Goal: Task Accomplishment & Management: Manage account settings

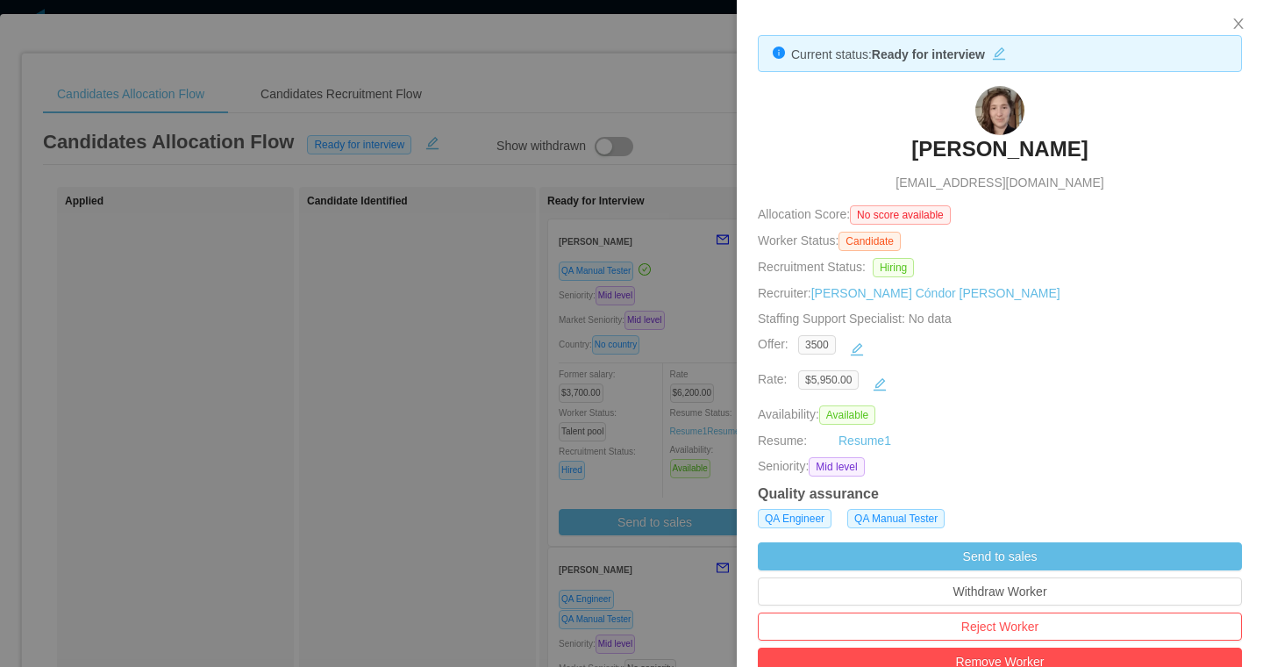
scroll to position [225, 0]
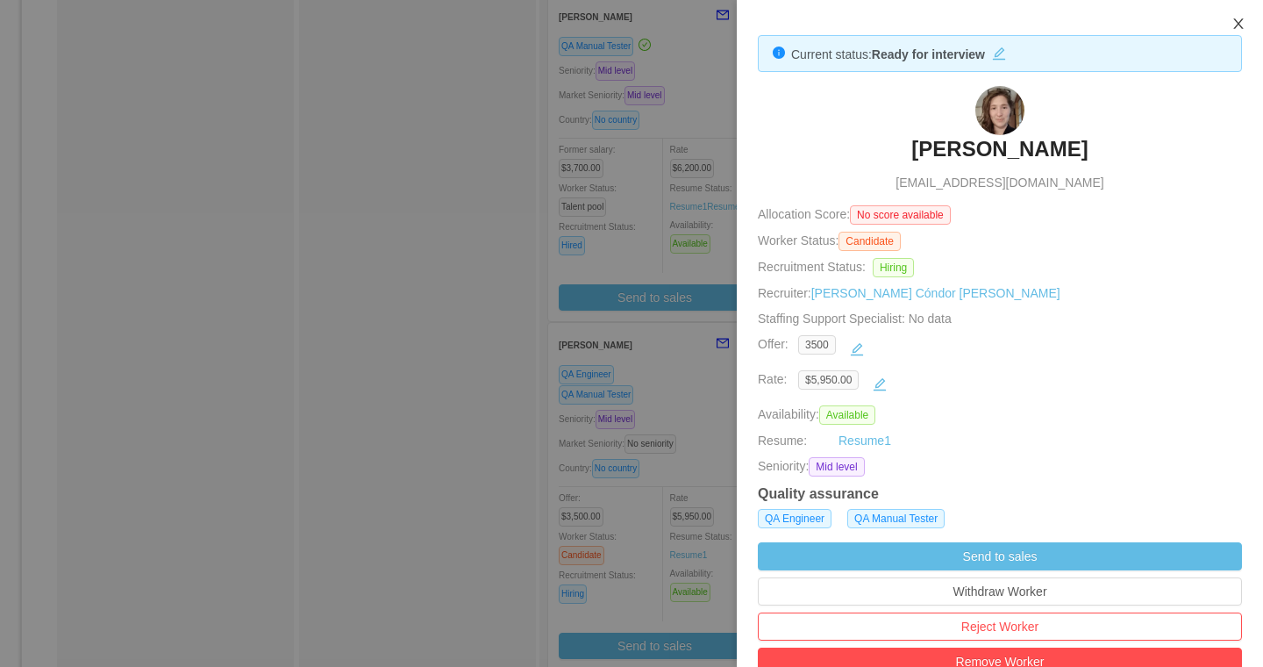
click at [1242, 26] on icon "icon: close" at bounding box center [1238, 24] width 14 height 14
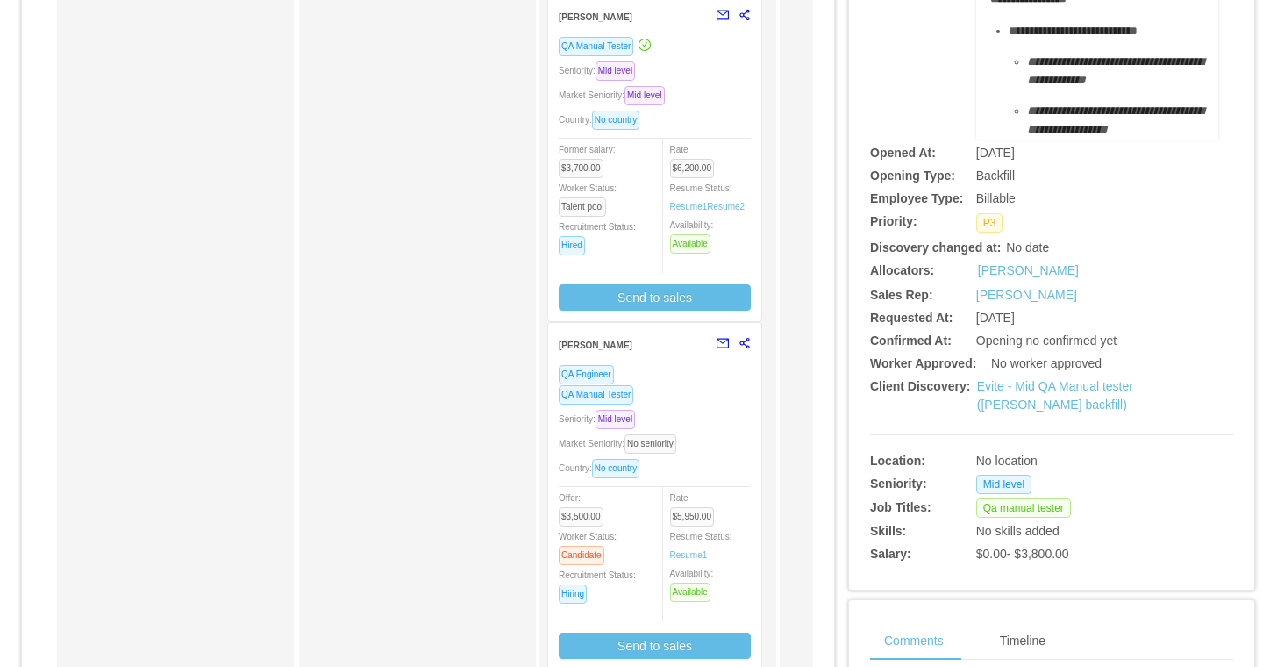
scroll to position [0, 0]
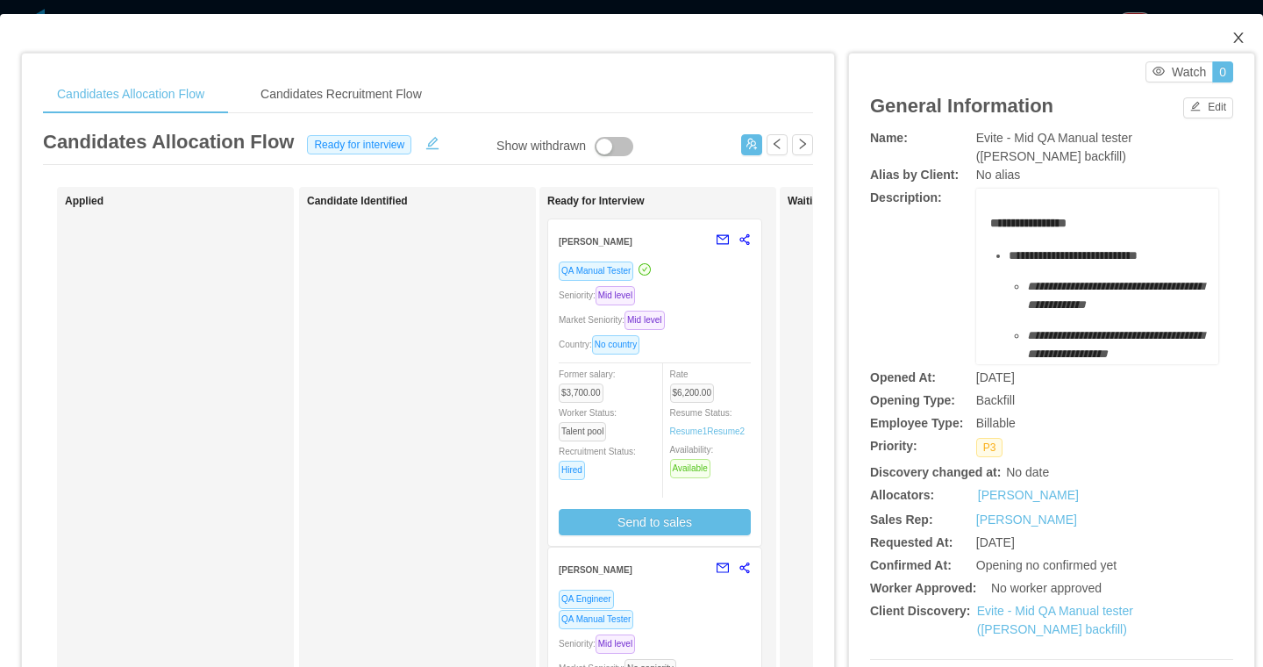
click at [1235, 38] on icon "icon: close" at bounding box center [1238, 38] width 14 height 14
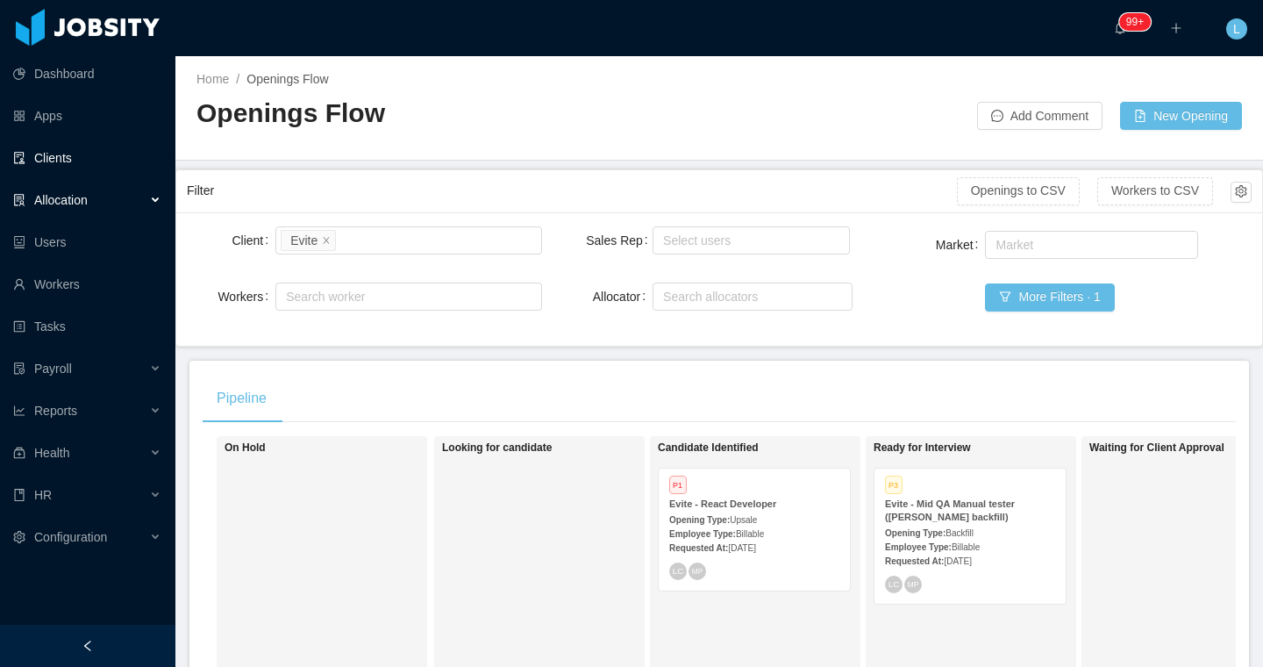
click at [79, 158] on link "Clients" at bounding box center [87, 157] width 148 height 35
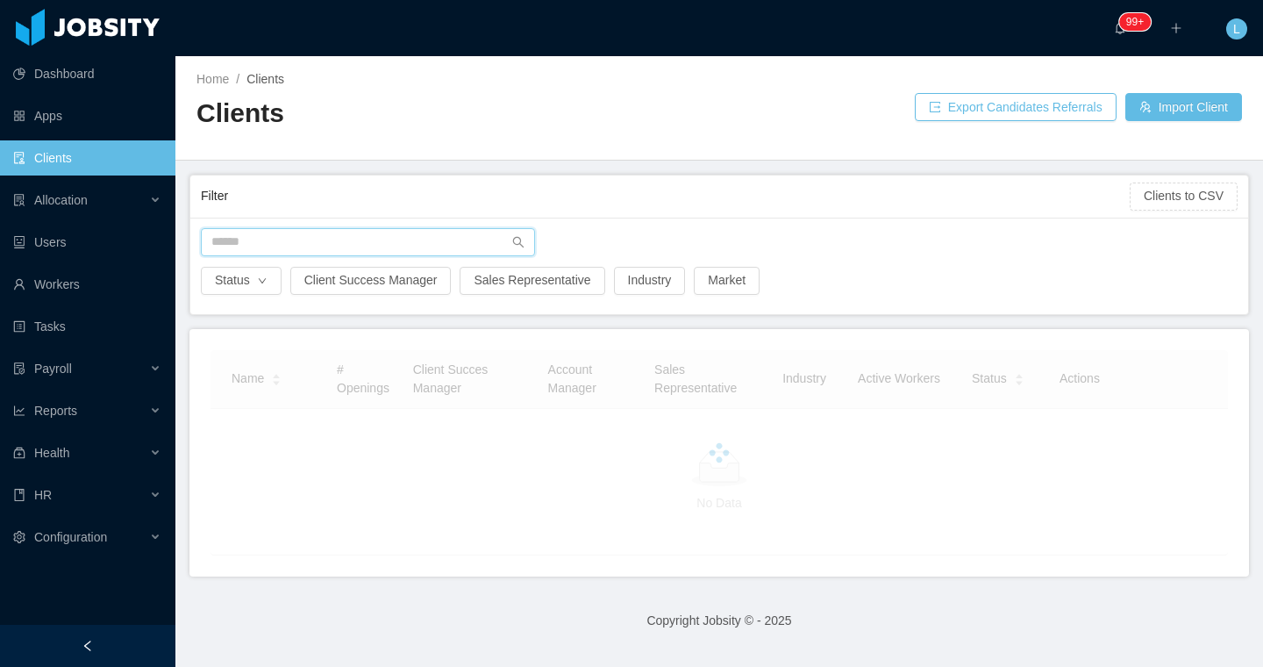
click at [325, 239] on input "text" at bounding box center [368, 242] width 334 height 28
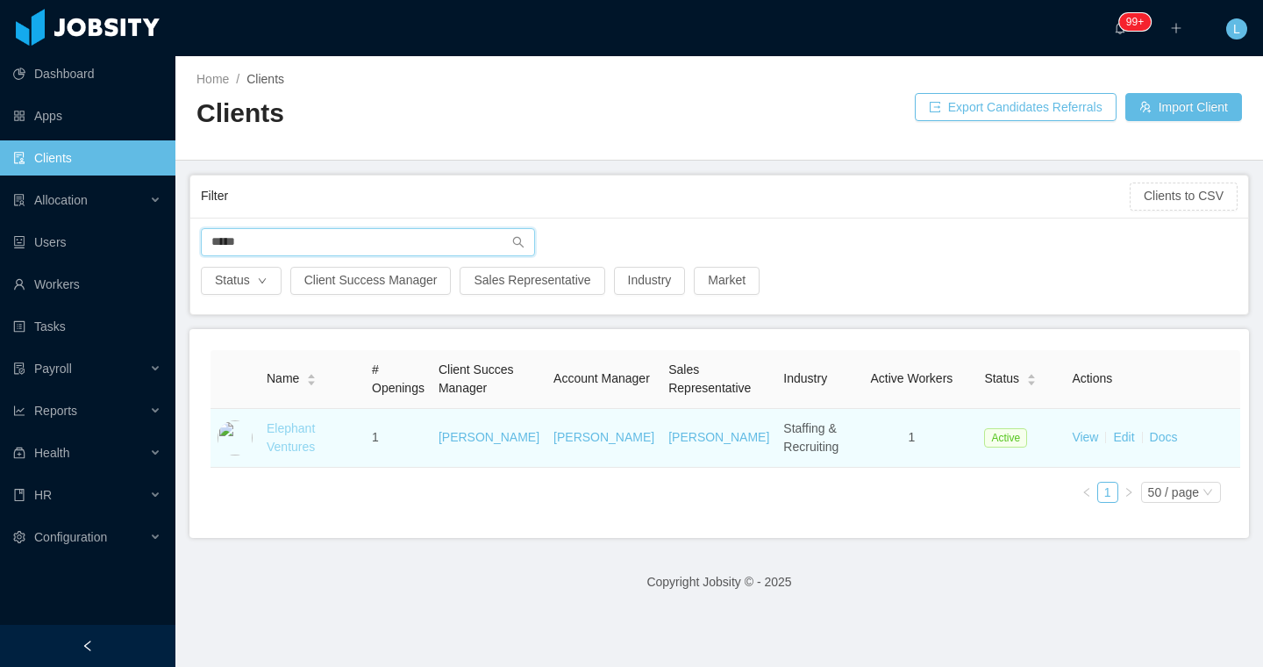
type input "*****"
click at [289, 446] on link "Elephant Ventures" at bounding box center [291, 437] width 48 height 32
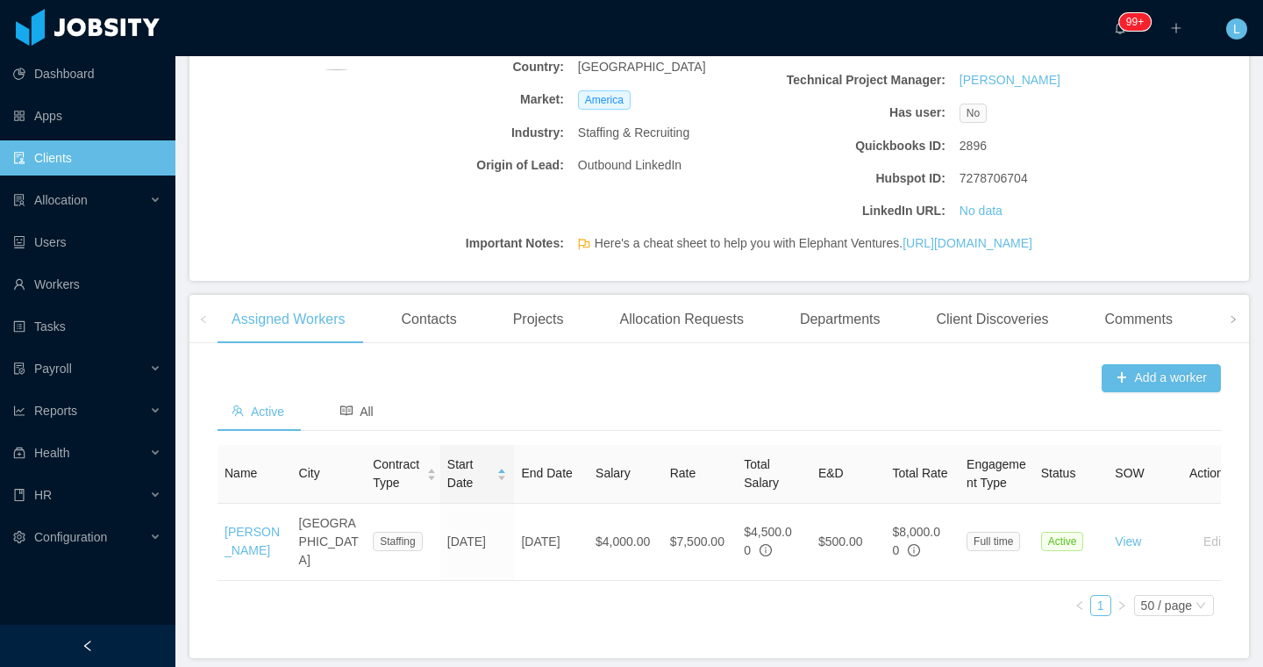
scroll to position [377, 0]
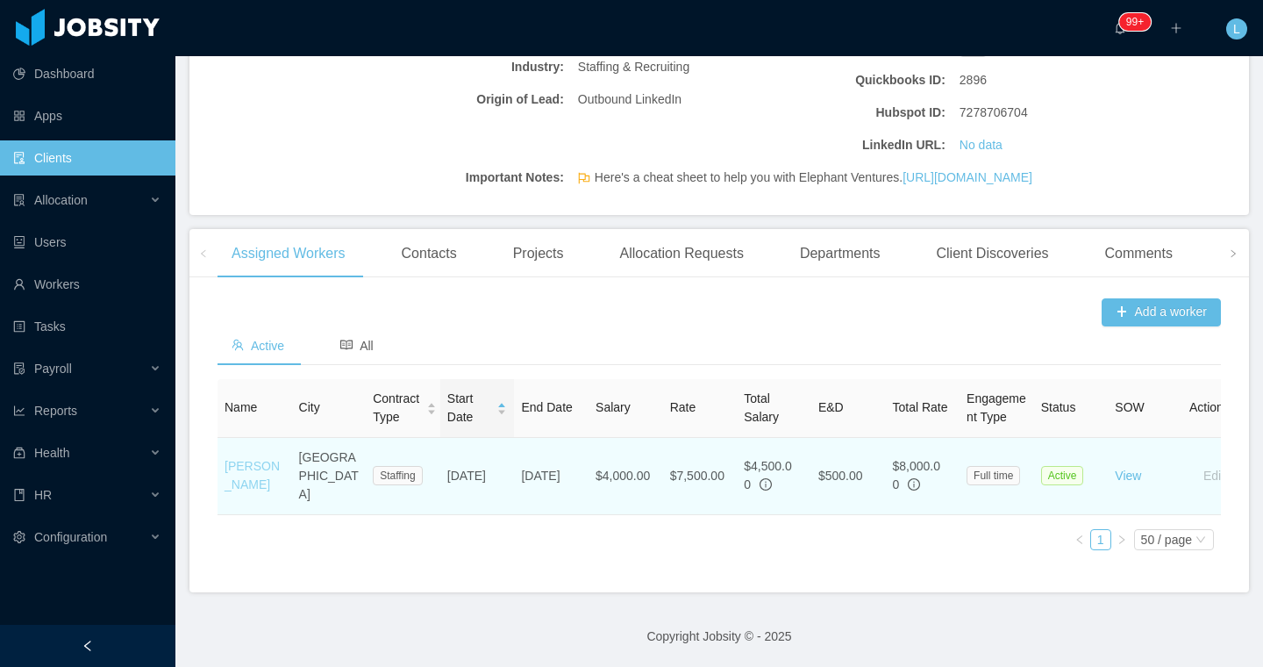
click at [243, 491] on link "[PERSON_NAME]" at bounding box center [252, 475] width 55 height 32
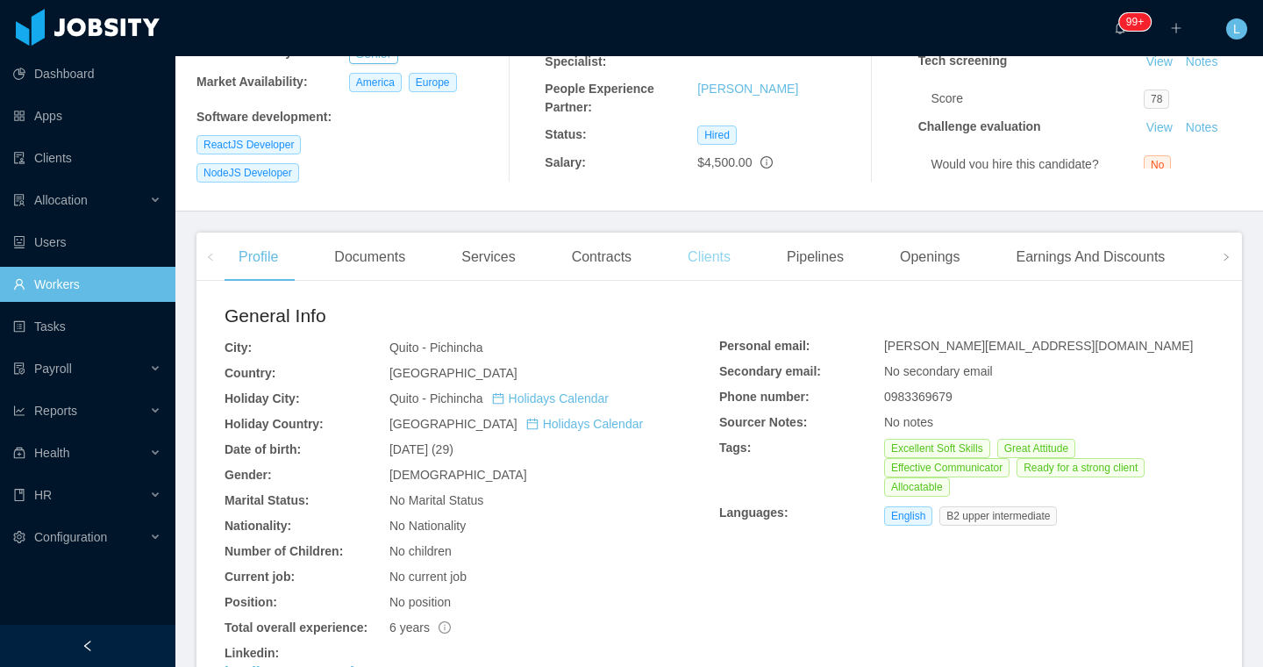
click at [726, 259] on div "Clients" at bounding box center [709, 256] width 71 height 49
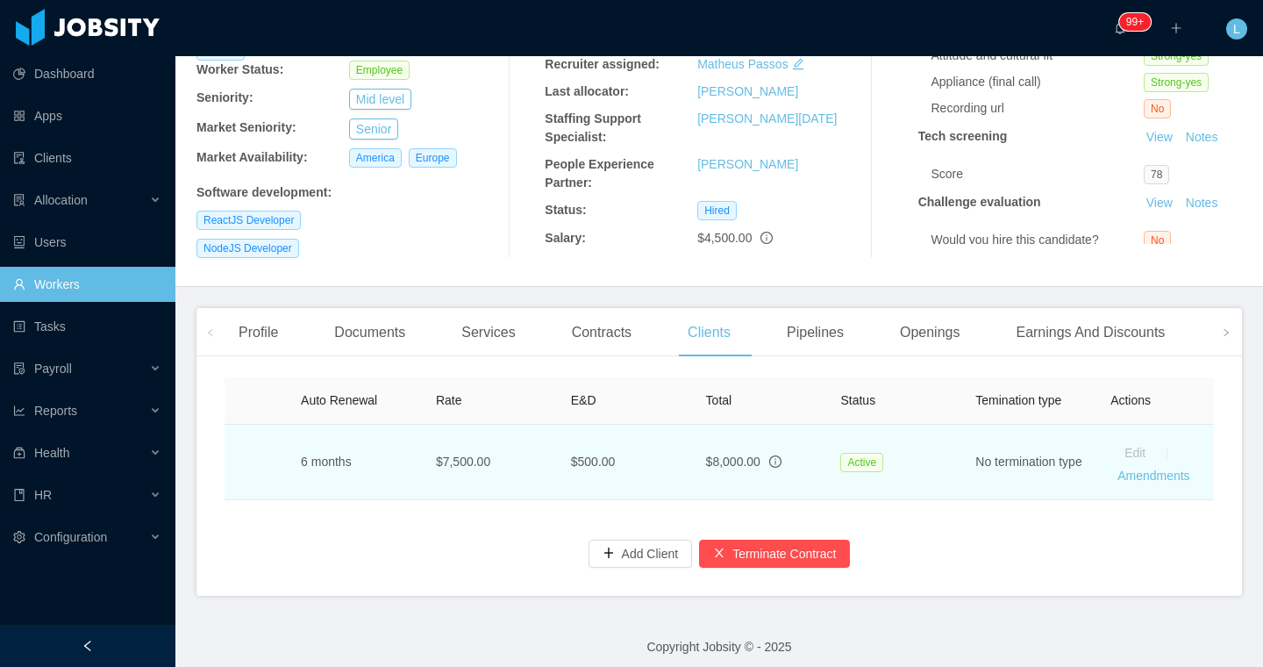
scroll to position [0, 765]
click at [1117, 468] on link "Amendments" at bounding box center [1136, 475] width 72 height 14
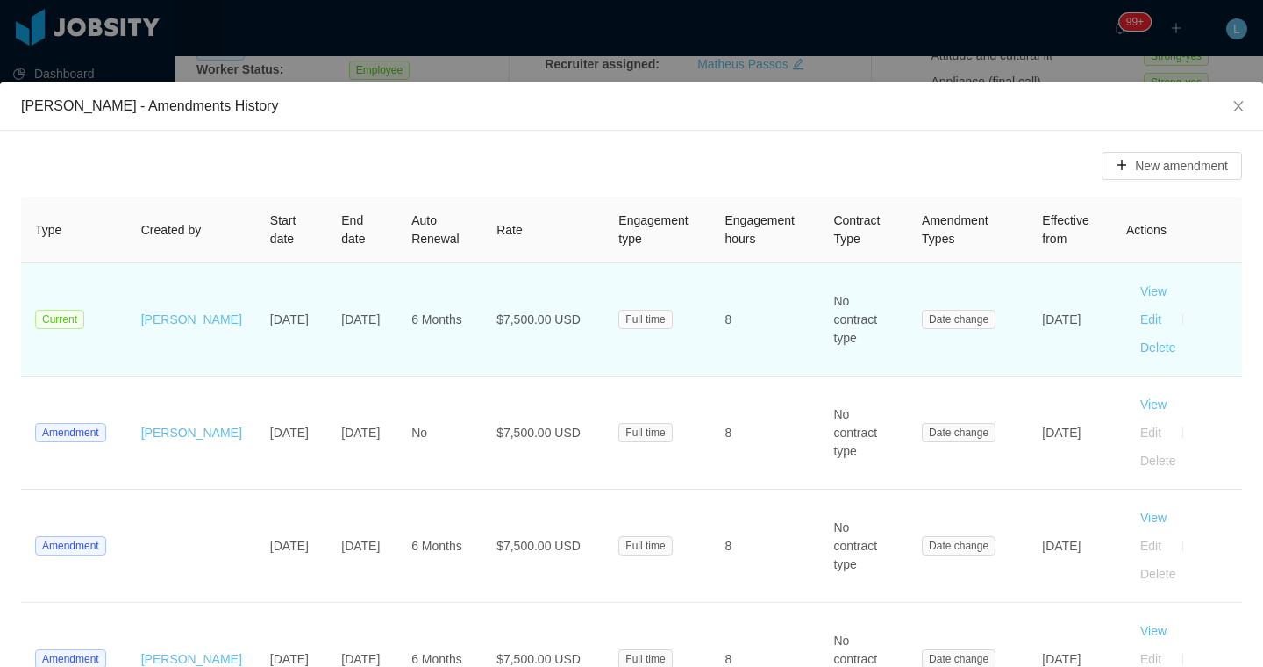
scroll to position [0, 0]
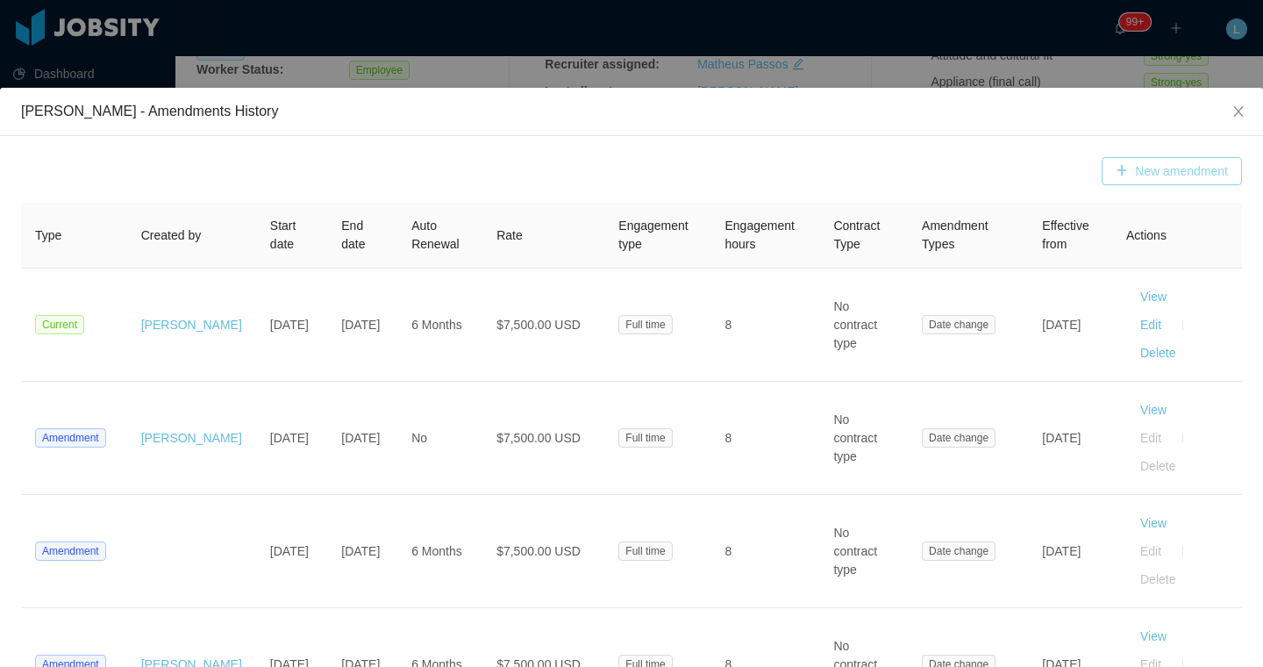
click at [1200, 180] on button "New amendment" at bounding box center [1172, 171] width 140 height 28
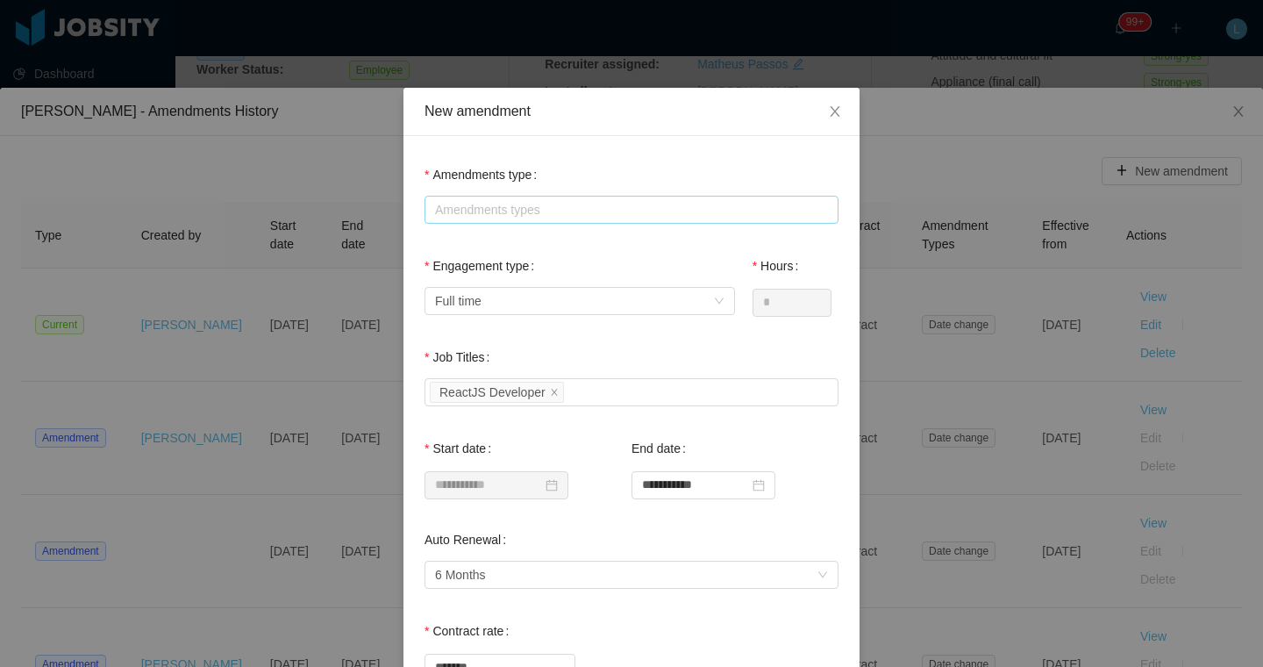
click at [676, 210] on div "Amendments types" at bounding box center [627, 210] width 385 height 18
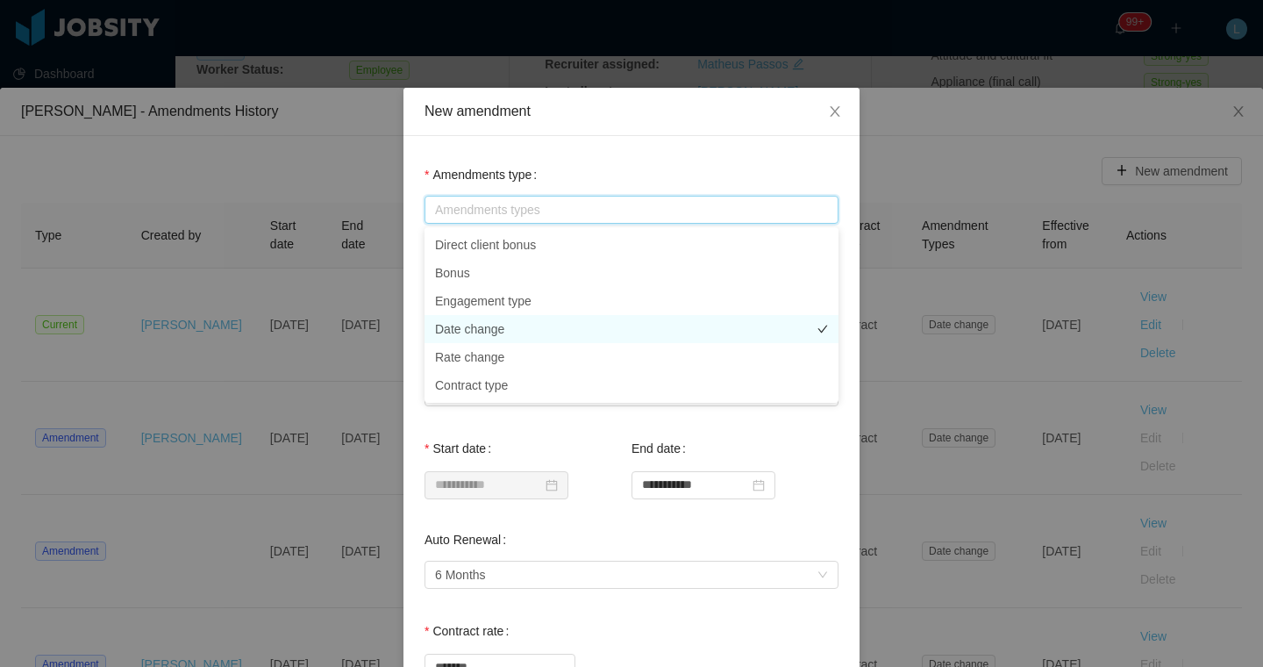
click at [532, 332] on li "Date change" at bounding box center [631, 329] width 414 height 28
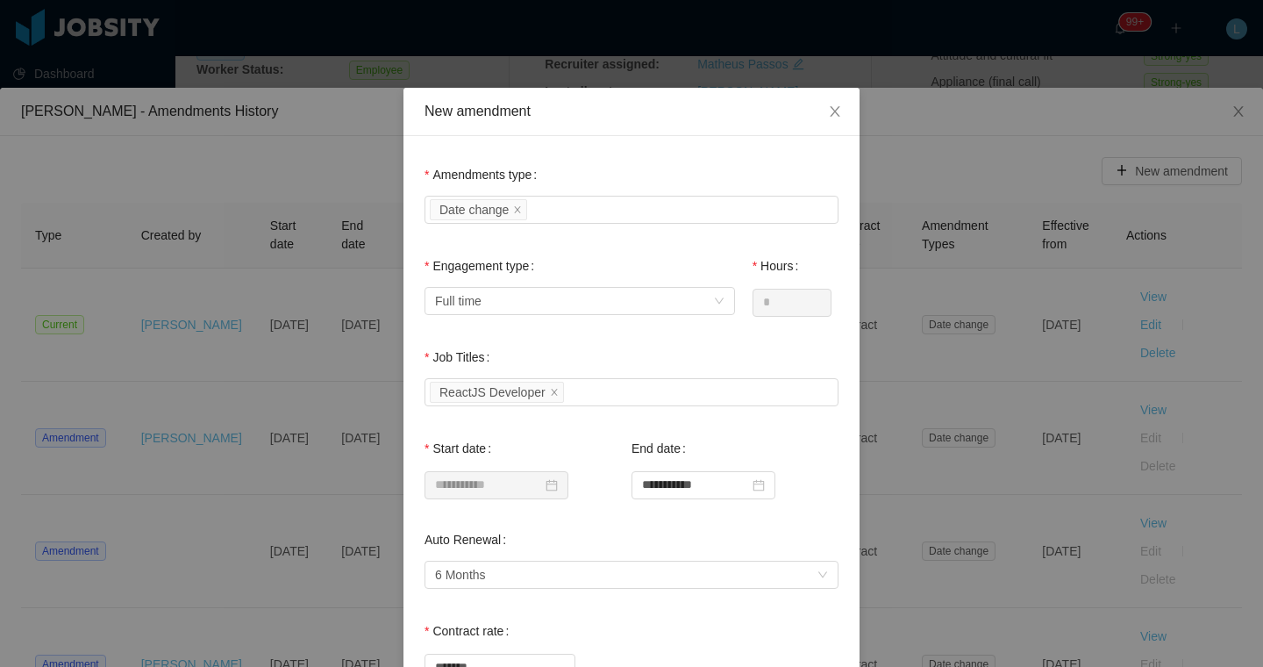
click at [622, 181] on div "Amendments type Amendments types Date change" at bounding box center [631, 192] width 414 height 70
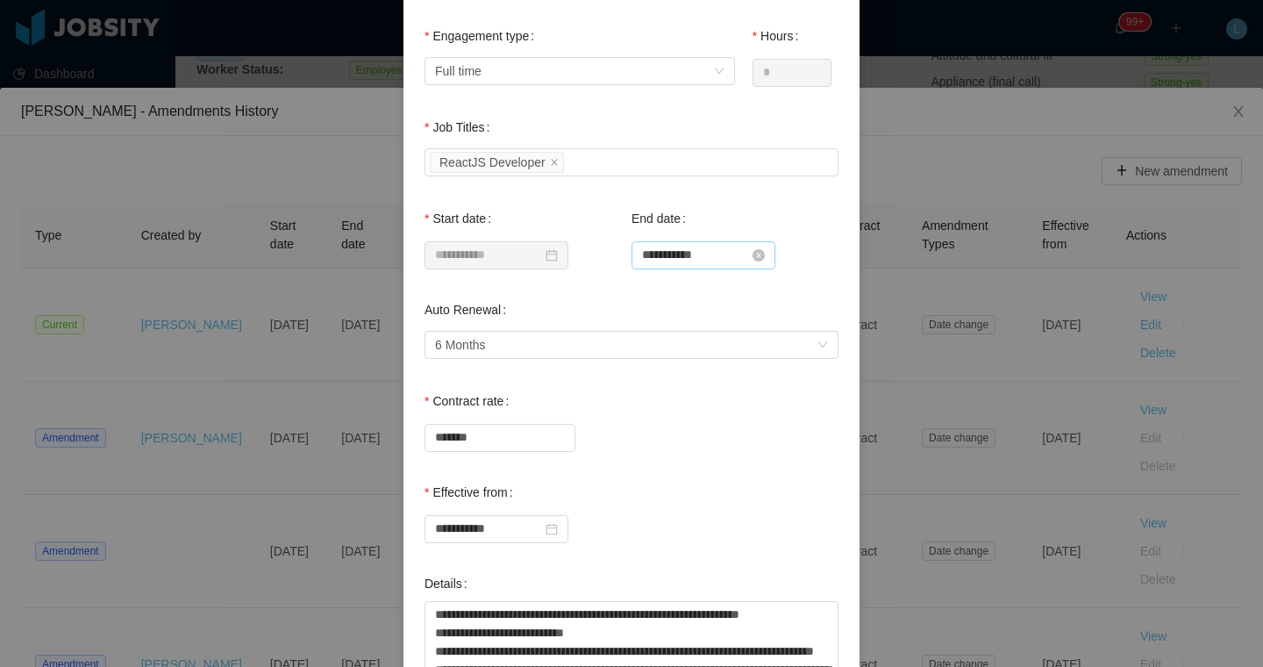
scroll to position [245, 0]
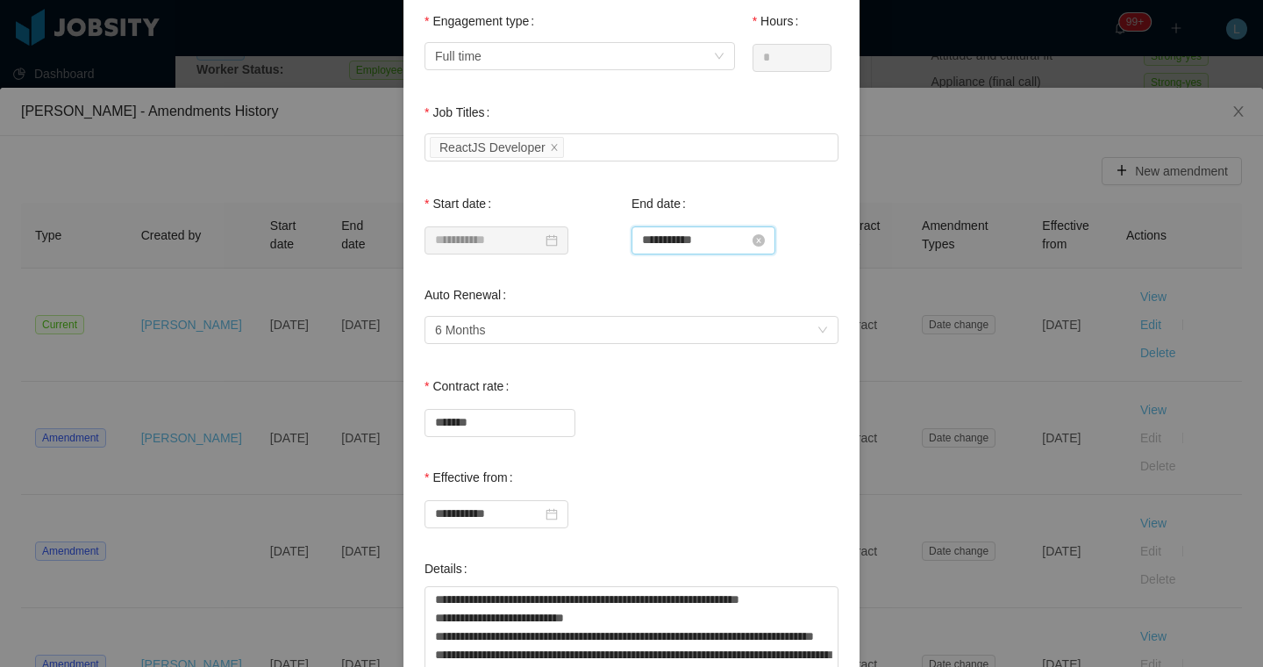
click at [745, 242] on input "**********" at bounding box center [703, 240] width 144 height 28
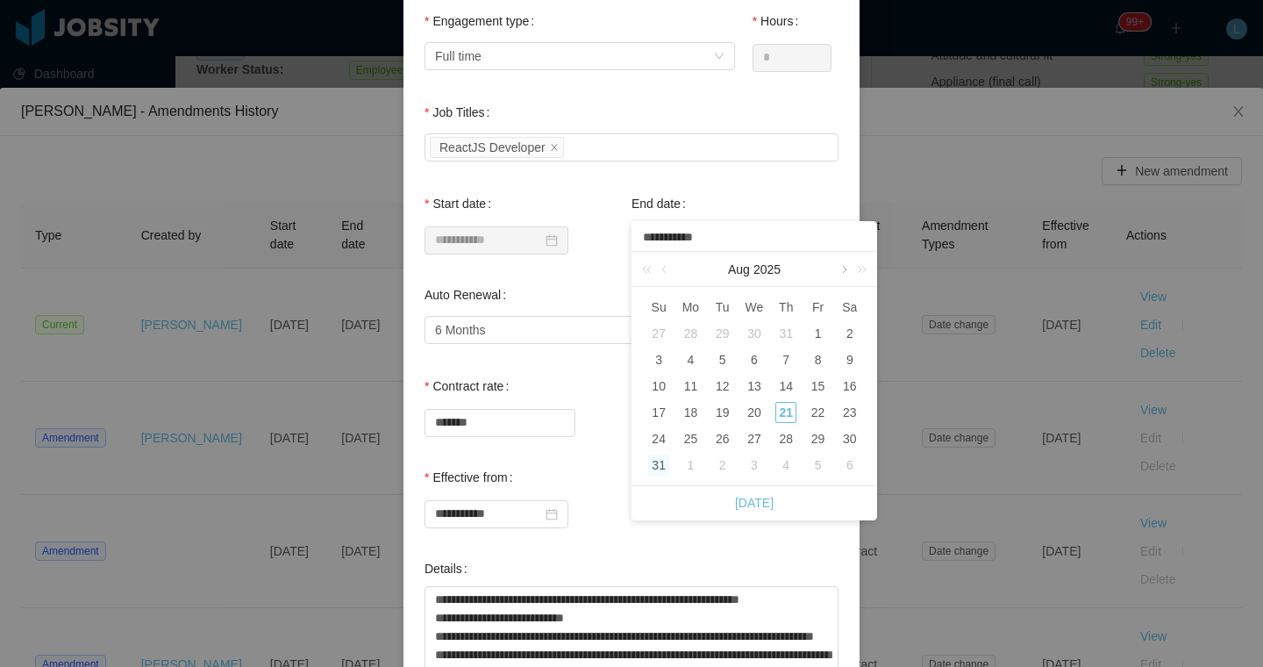
click at [844, 267] on link at bounding box center [843, 269] width 16 height 35
click at [719, 439] on div "30" at bounding box center [722, 438] width 21 height 21
type input "**********"
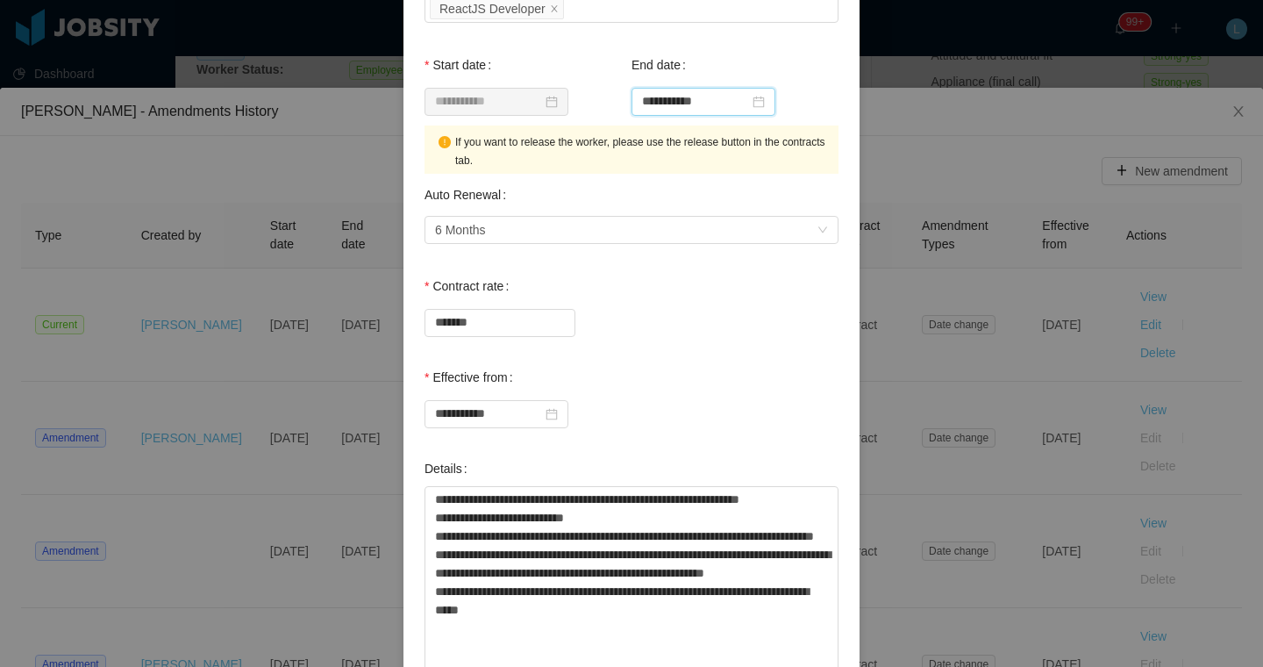
scroll to position [411, 0]
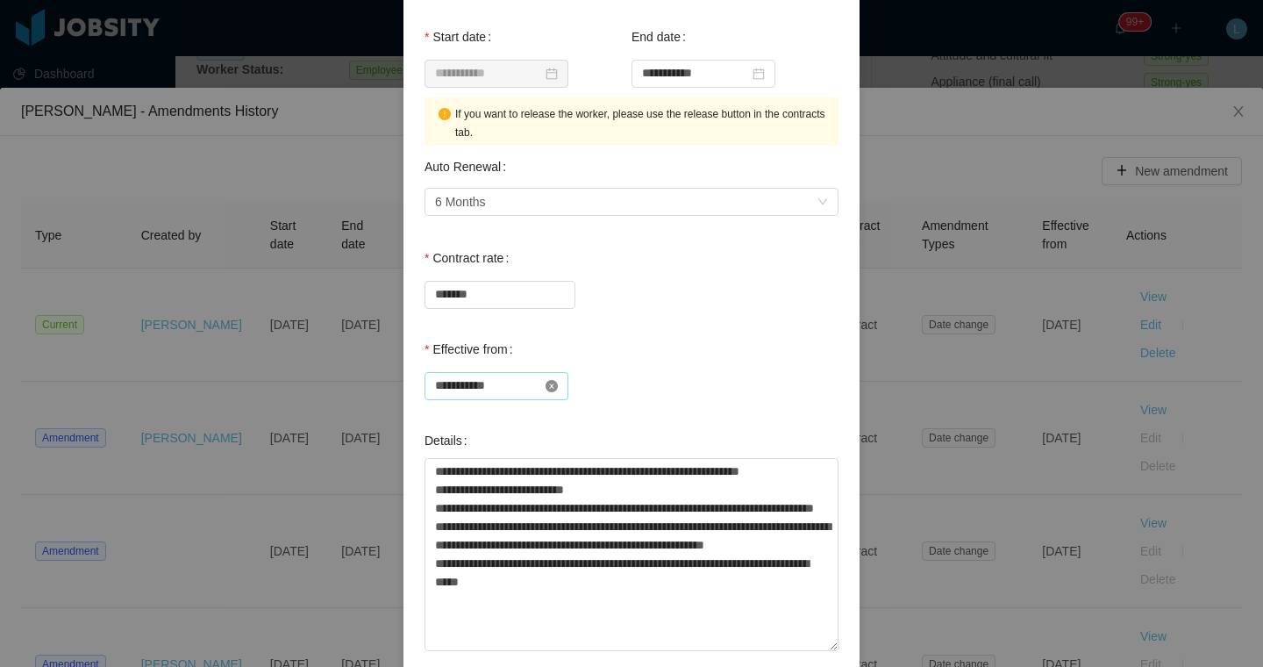
click at [558, 389] on icon "icon: close-circle" at bounding box center [551, 386] width 12 height 12
click at [525, 389] on input at bounding box center [496, 386] width 144 height 28
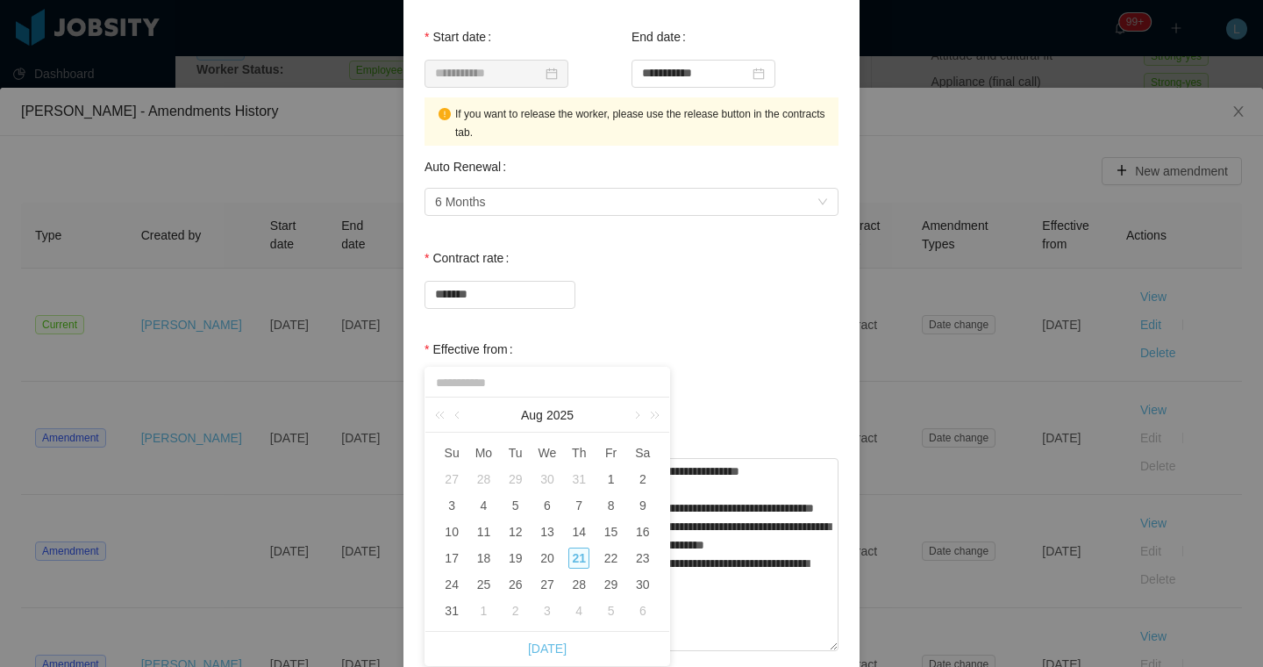
click at [624, 332] on div "Effective from Effective from date is required" at bounding box center [631, 375] width 414 height 87
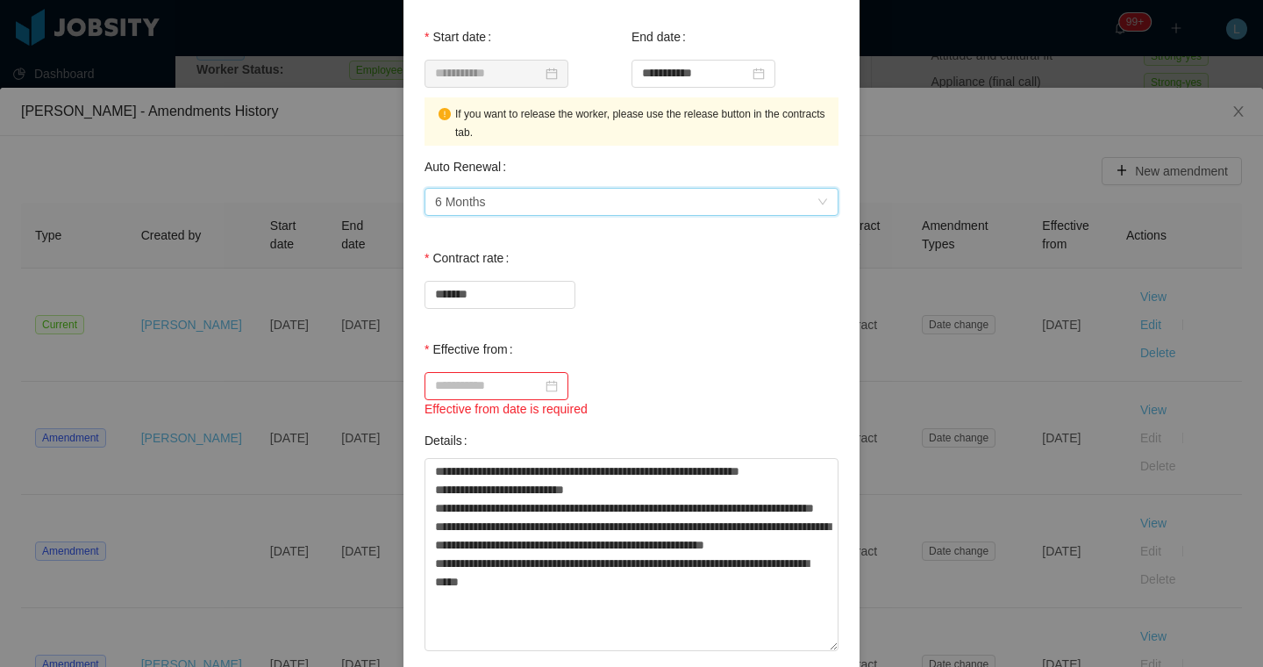
click at [645, 200] on div "6 Months" at bounding box center [625, 202] width 381 height 26
click at [558, 387] on icon "icon: calendar" at bounding box center [551, 386] width 12 height 12
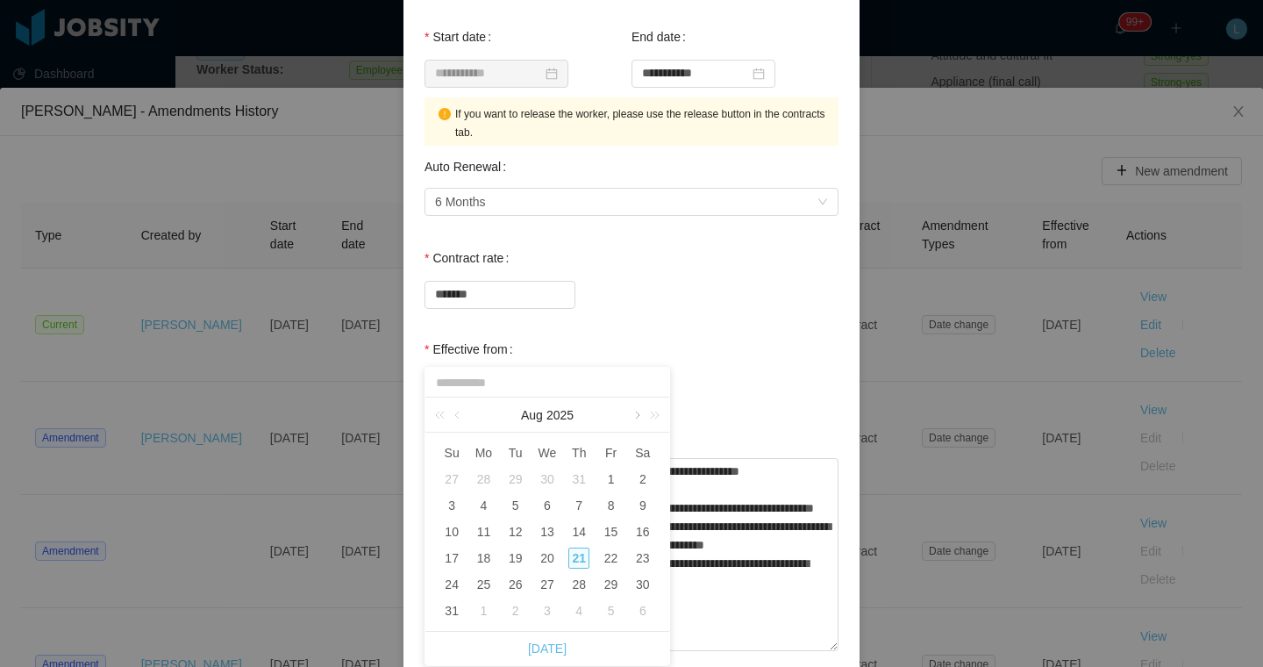
click at [636, 418] on link at bounding box center [636, 414] width 16 height 35
click at [481, 482] on div "1" at bounding box center [483, 478] width 21 height 21
type input "**********"
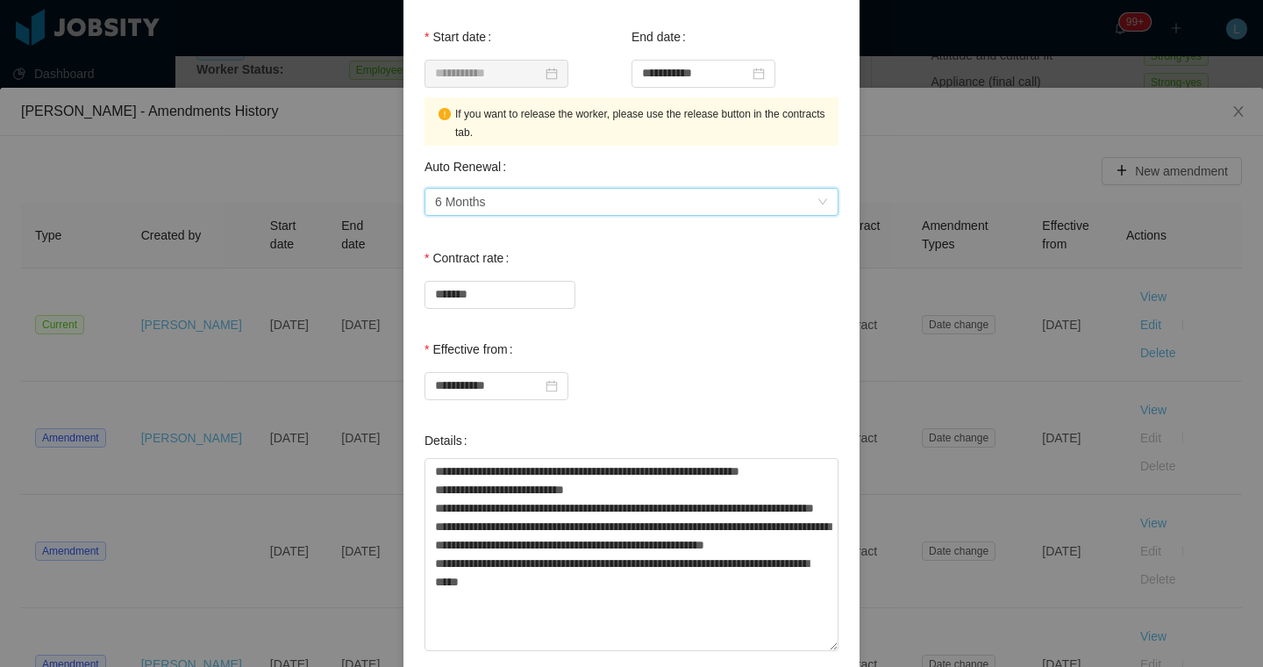
click at [535, 203] on div "6 Months" at bounding box center [625, 202] width 381 height 26
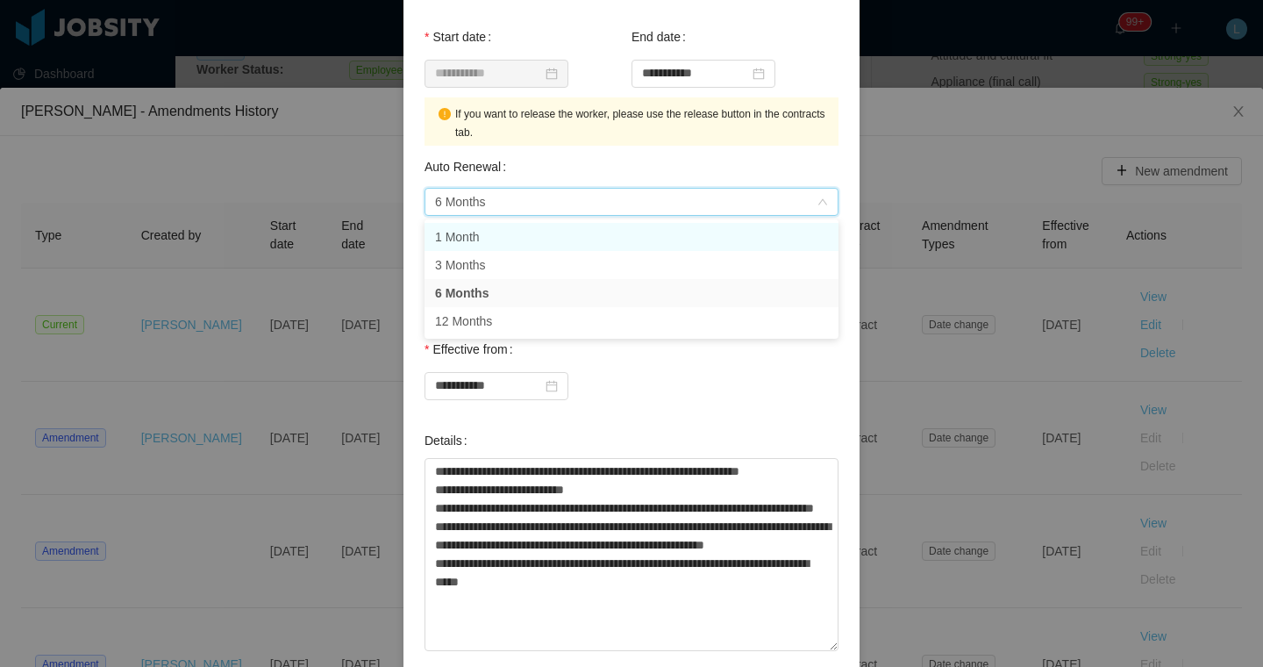
click at [503, 239] on li "1 Month" at bounding box center [631, 237] width 414 height 28
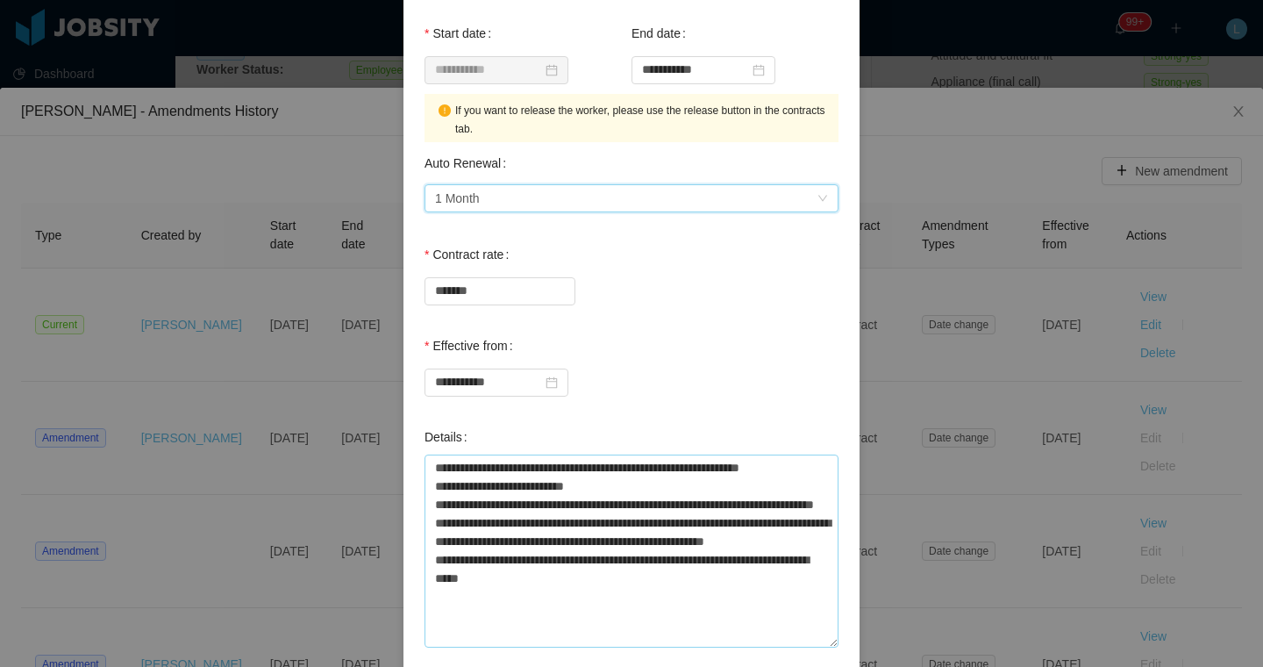
scroll to position [600, 0]
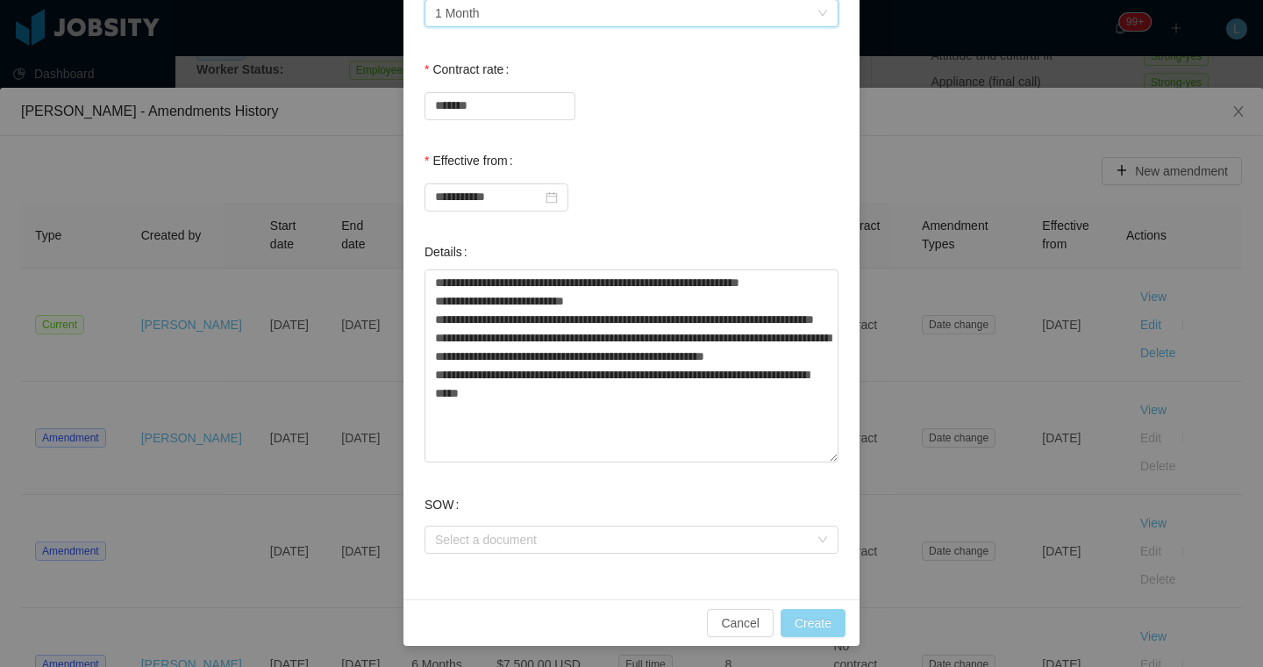
click at [807, 626] on button "Create" at bounding box center [813, 623] width 65 height 28
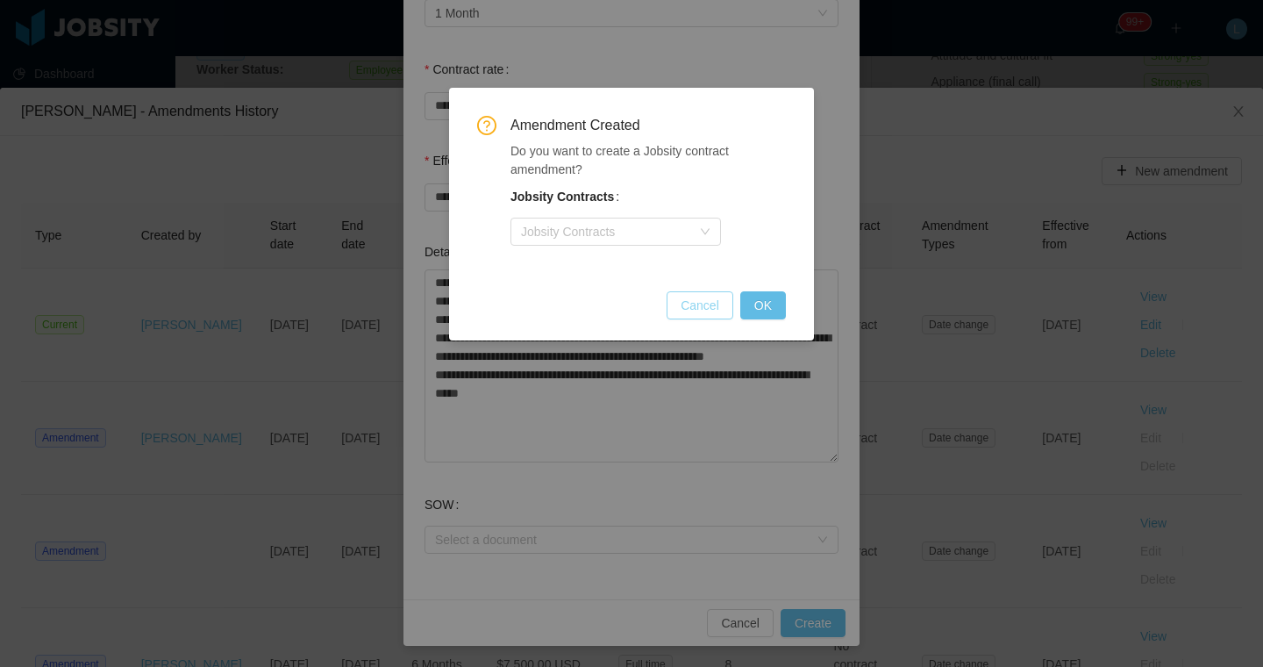
click at [712, 304] on button "Cancel" at bounding box center [700, 305] width 67 height 28
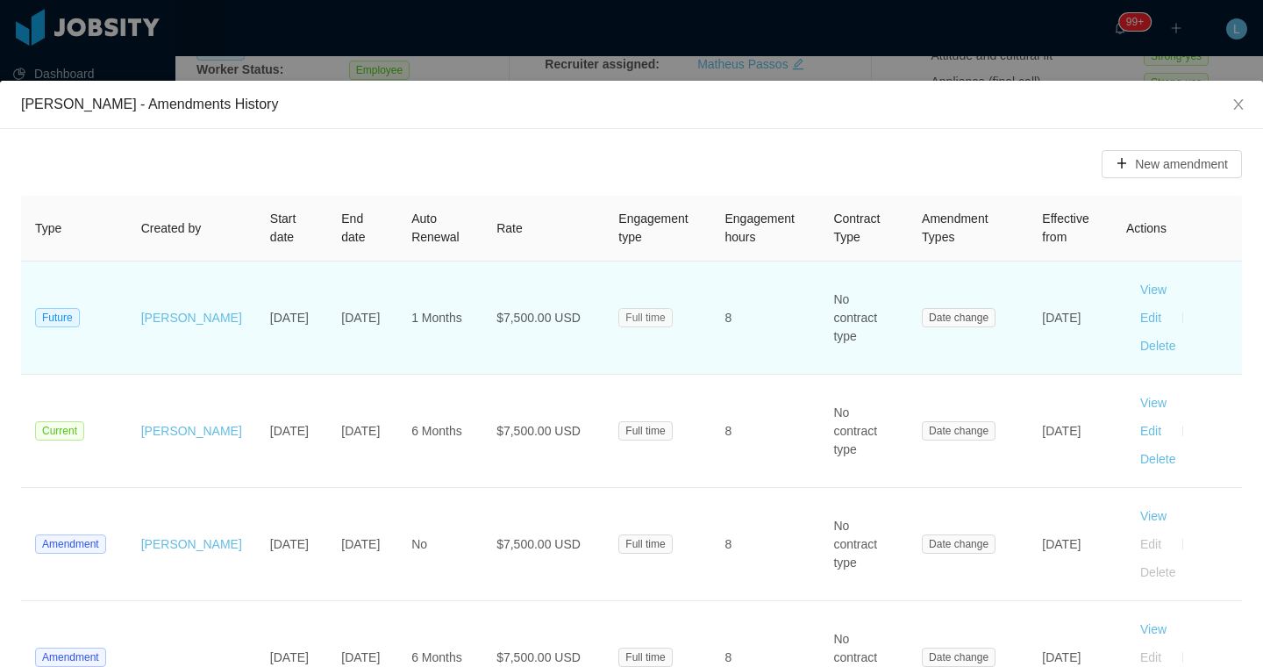
scroll to position [6, 0]
